Goal: Information Seeking & Learning: Check status

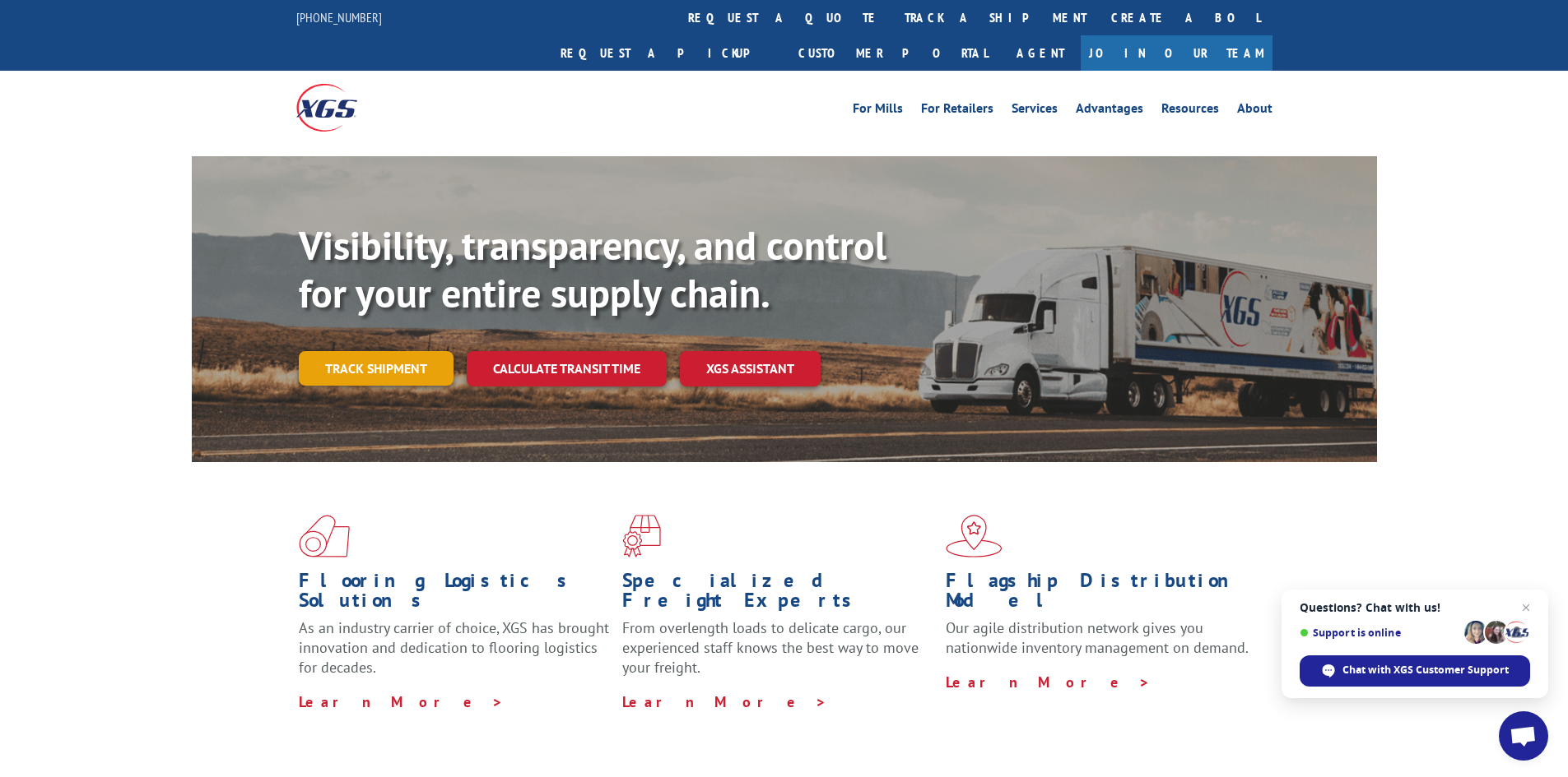
click at [365, 351] on link "Track shipment" at bounding box center [376, 368] width 155 height 35
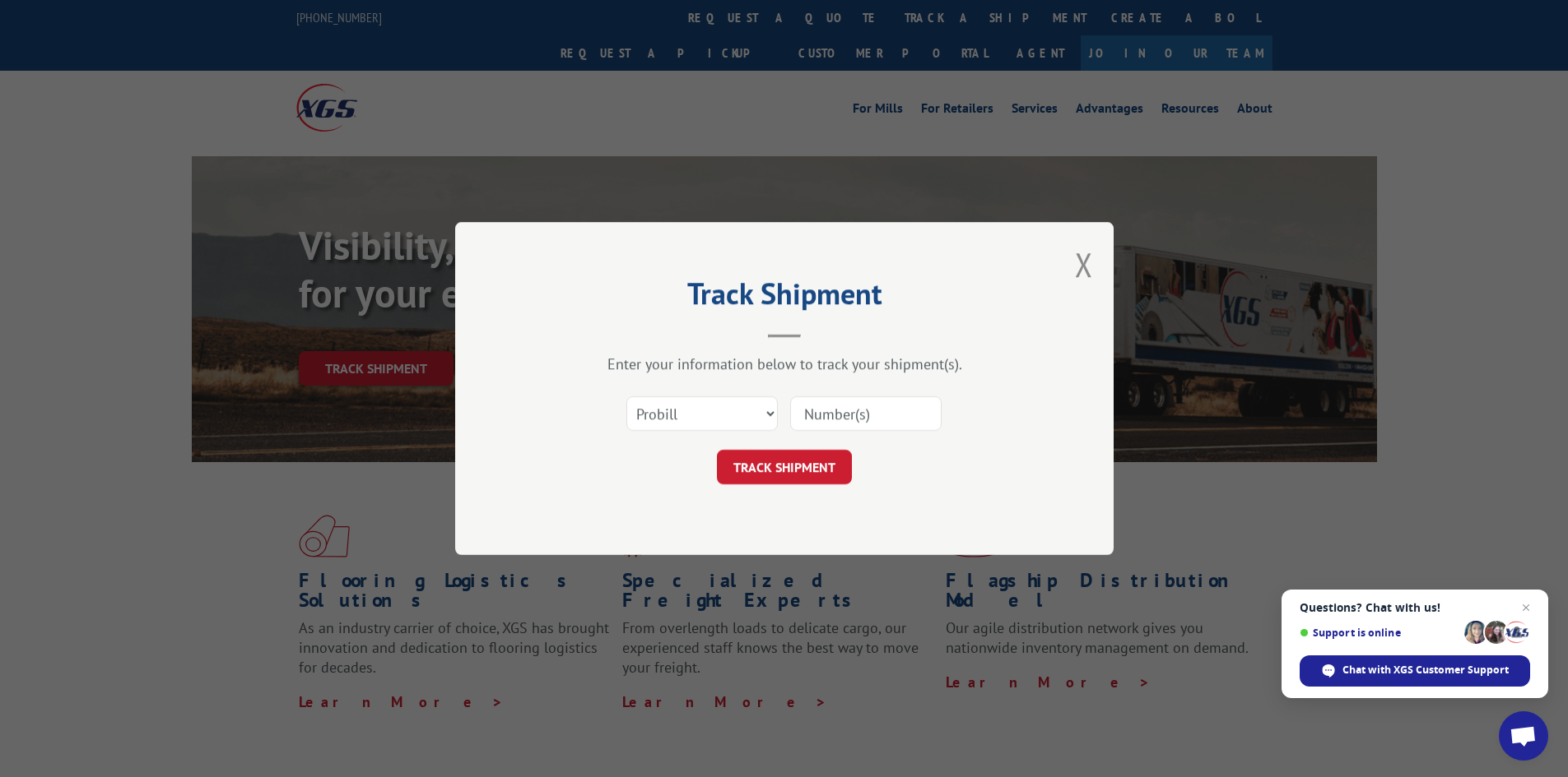
click at [837, 399] on input at bounding box center [865, 413] width 151 height 35
paste input "17594968"
type input "17594968"
click at [795, 474] on button "TRACK SHIPMENT" at bounding box center [784, 467] width 135 height 35
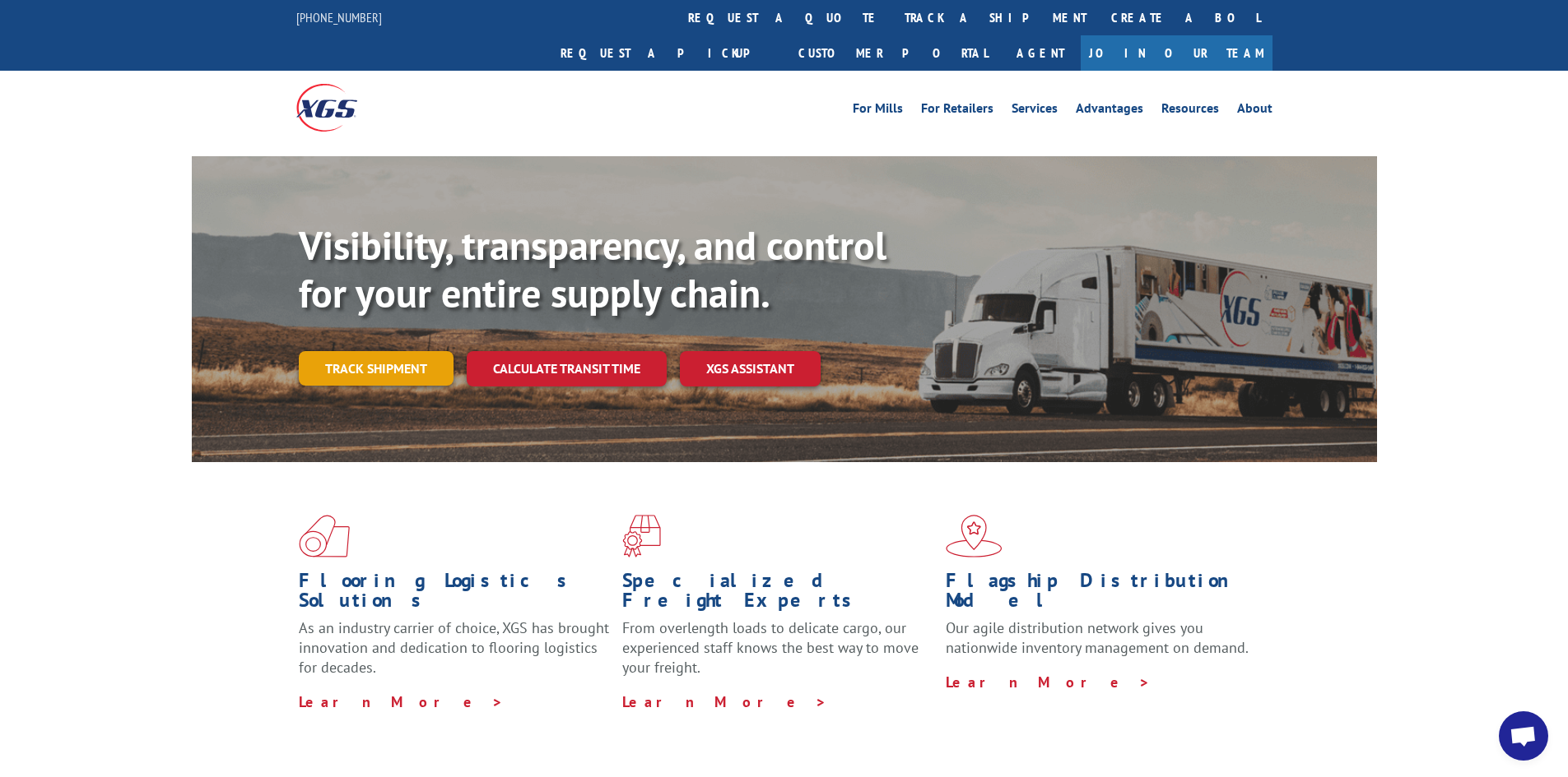
click at [384, 351] on link "Track shipment" at bounding box center [376, 368] width 155 height 35
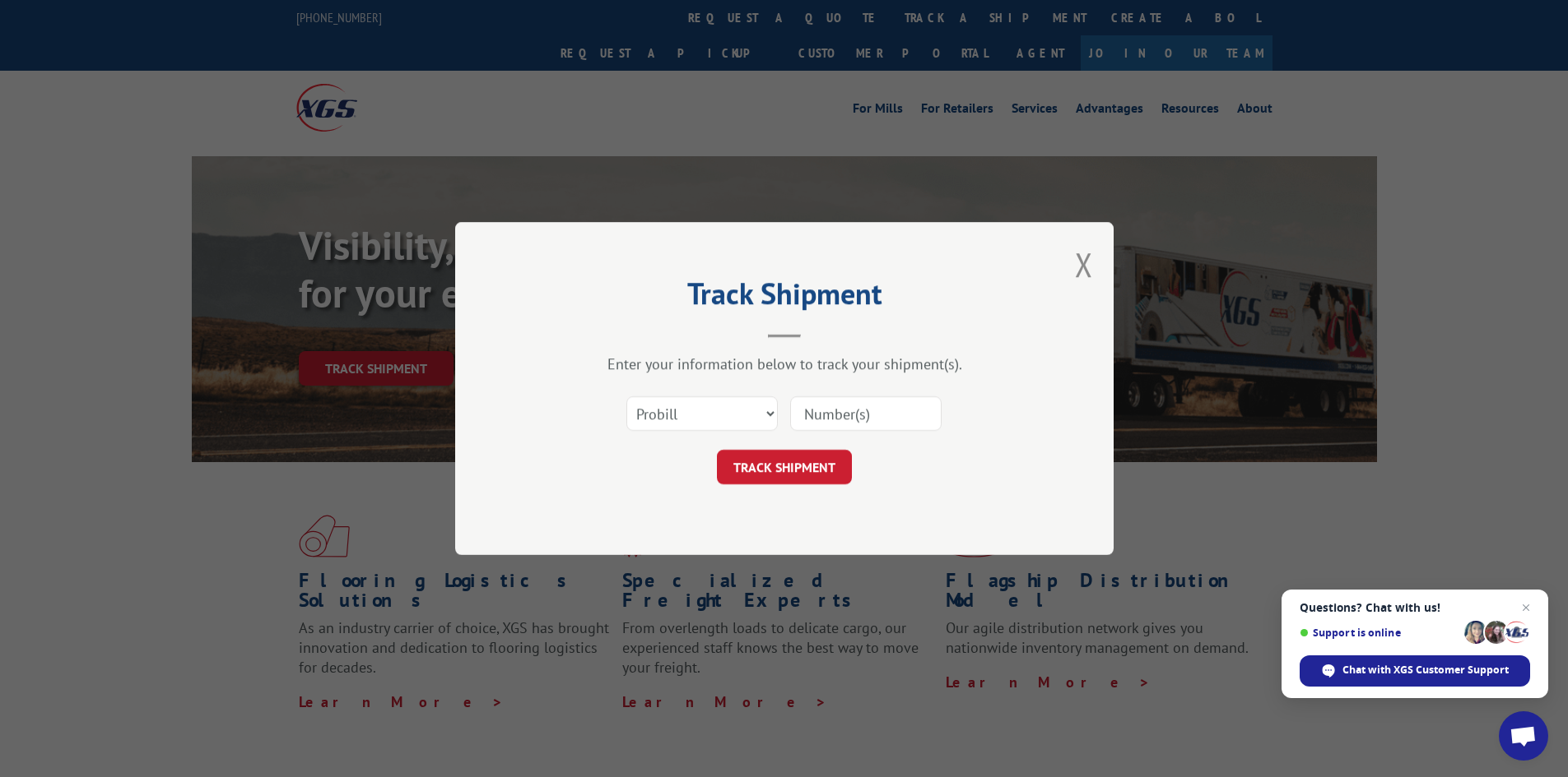
click at [869, 421] on input at bounding box center [865, 413] width 151 height 35
paste input "17633549"
type input "17633549"
click at [802, 459] on button "TRACK SHIPMENT" at bounding box center [784, 467] width 135 height 35
